Goal: Communication & Community: Answer question/provide support

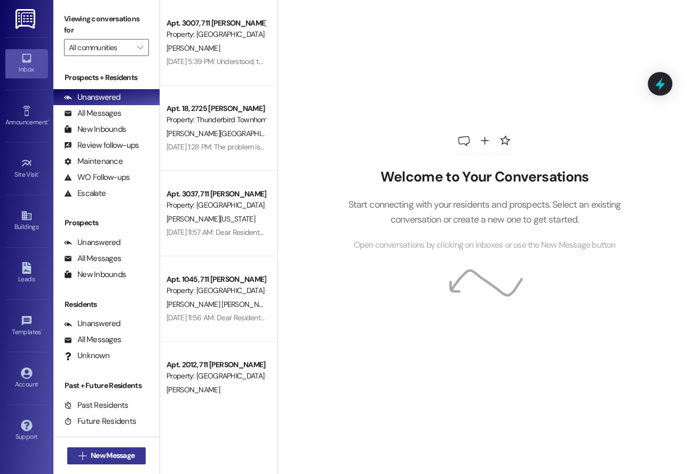
click at [114, 458] on span "New Message" at bounding box center [113, 455] width 44 height 11
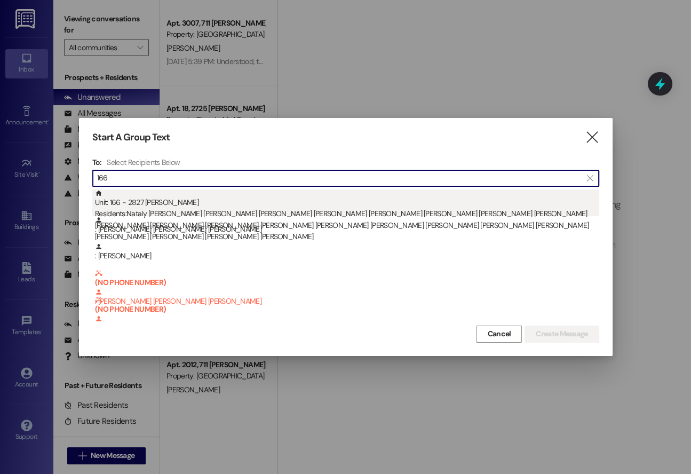
type input "166"
click at [214, 206] on div "Unit: 166 - 2827 [PERSON_NAME] Residents: Nataly [PERSON_NAME] [PERSON_NAME] [P…" at bounding box center [347, 216] width 505 height 53
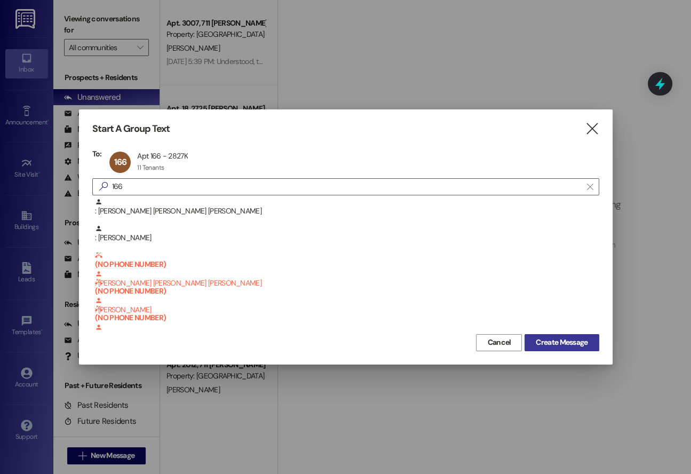
click at [557, 340] on span "Create Message" at bounding box center [562, 342] width 52 height 11
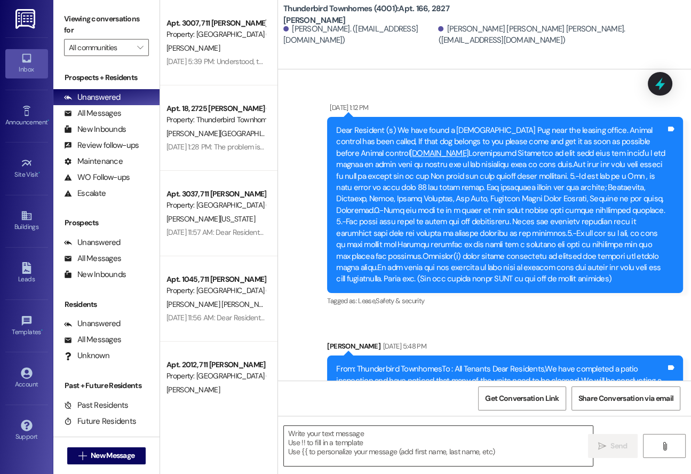
click at [395, 441] on textarea at bounding box center [438, 446] width 309 height 40
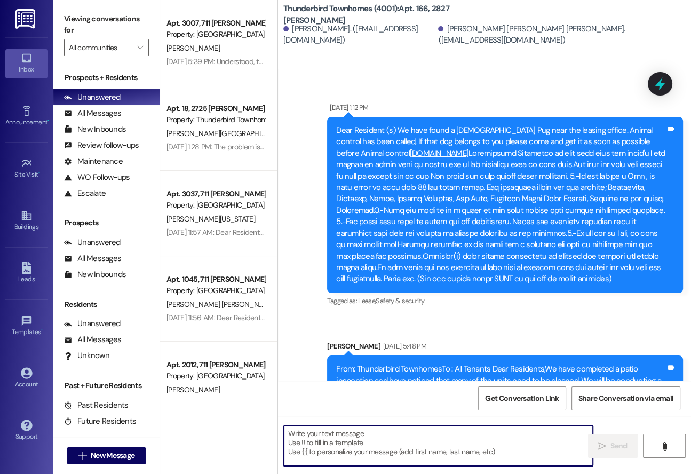
scroll to position [20991, 0]
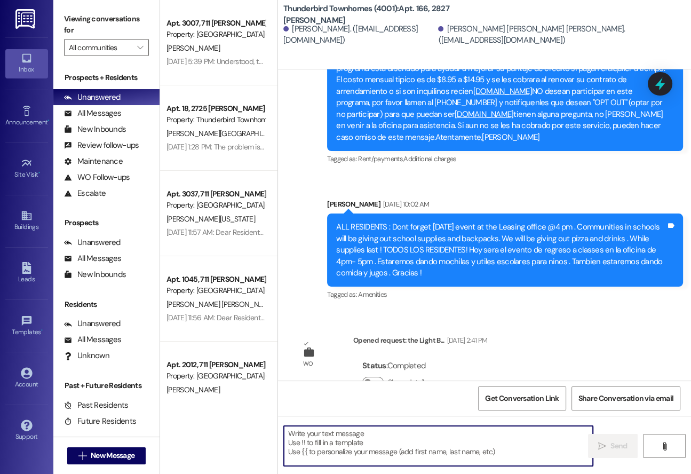
type textarea "h"
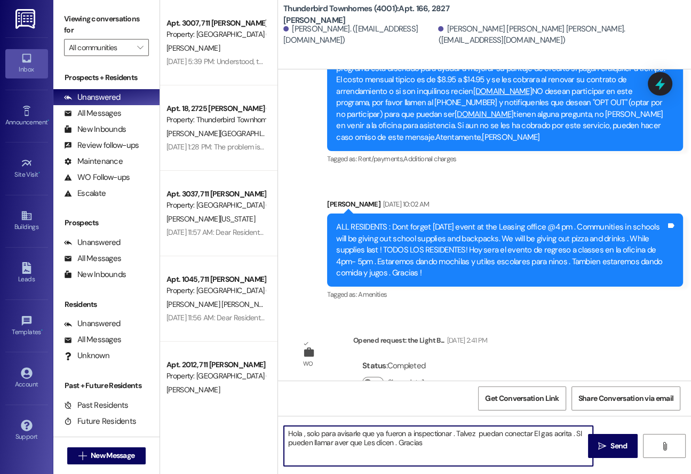
type textarea "Hola , solo para avisarle que ya fueron a inspectionar . Talvez puedan conectar…"
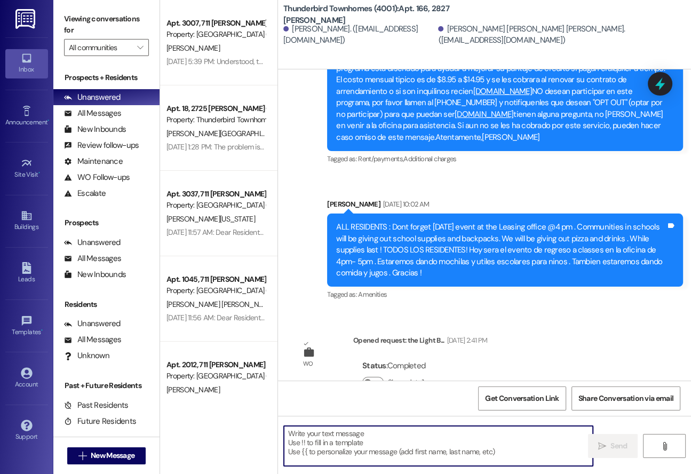
scroll to position [21077, 0]
